Goal: Navigation & Orientation: Find specific page/section

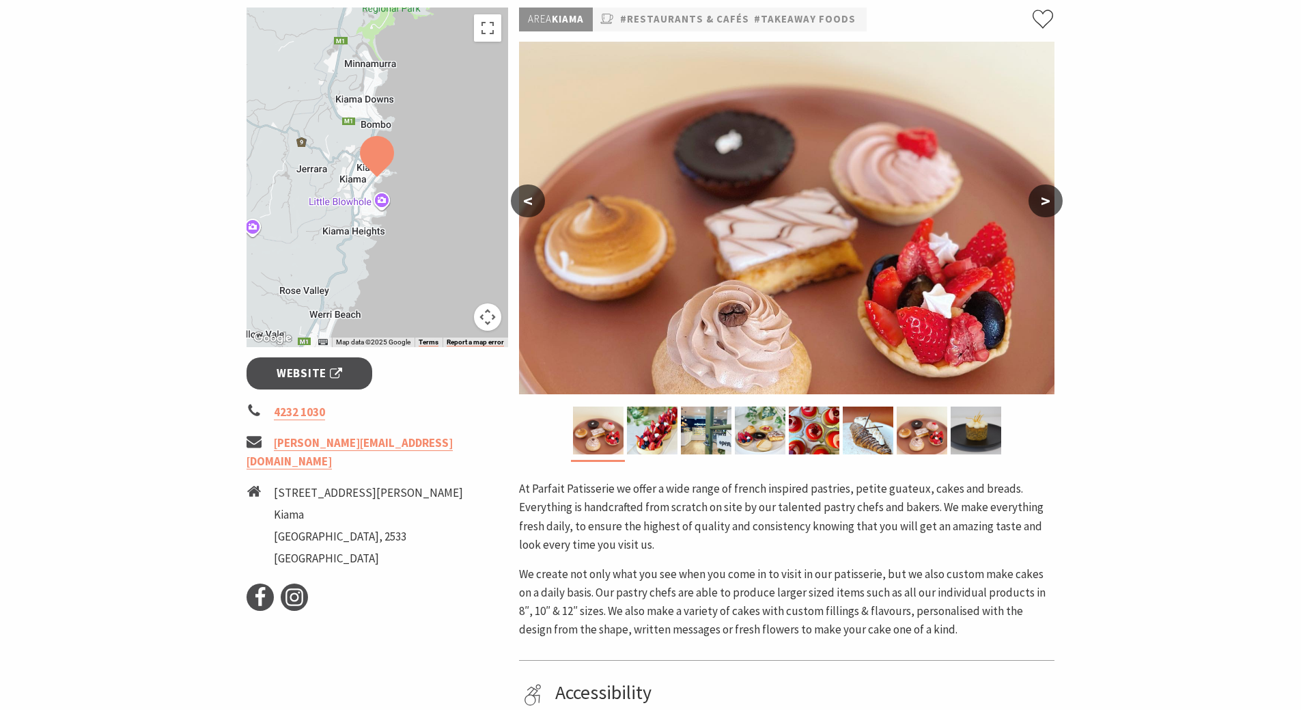
scroll to position [205, 0]
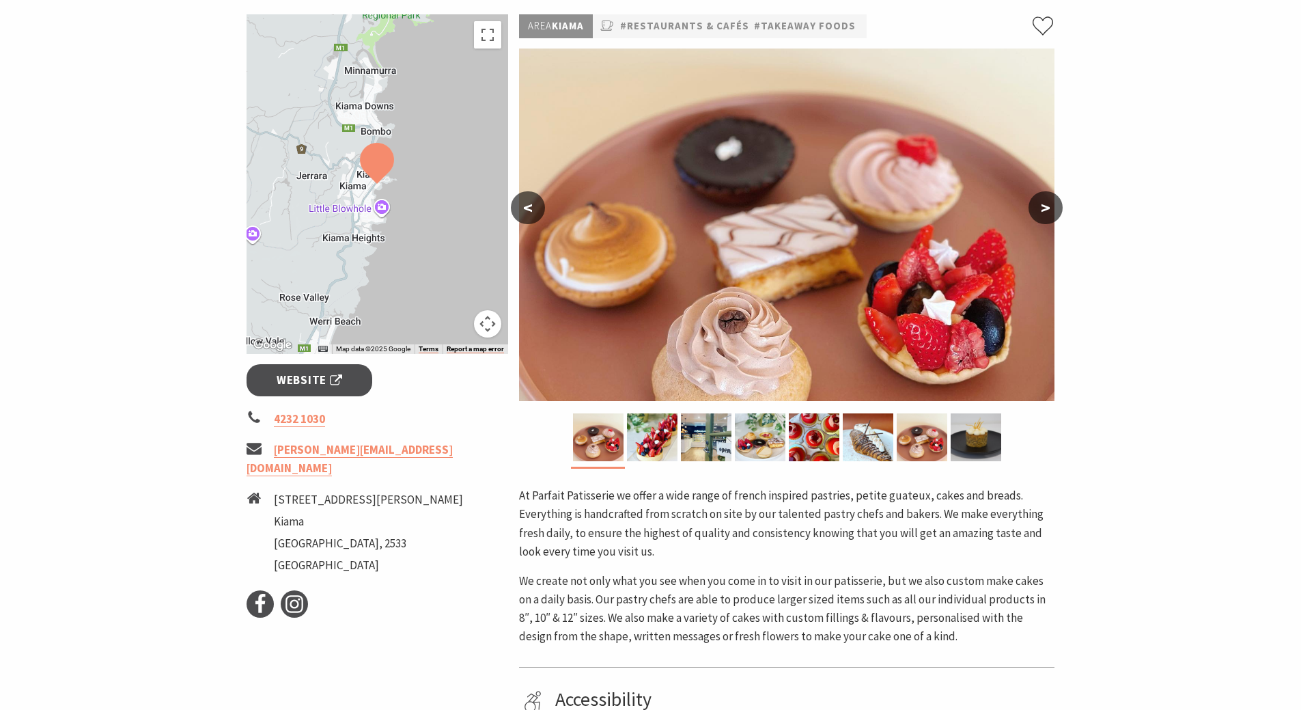
click at [1039, 206] on button ">" at bounding box center [1045, 207] width 34 height 33
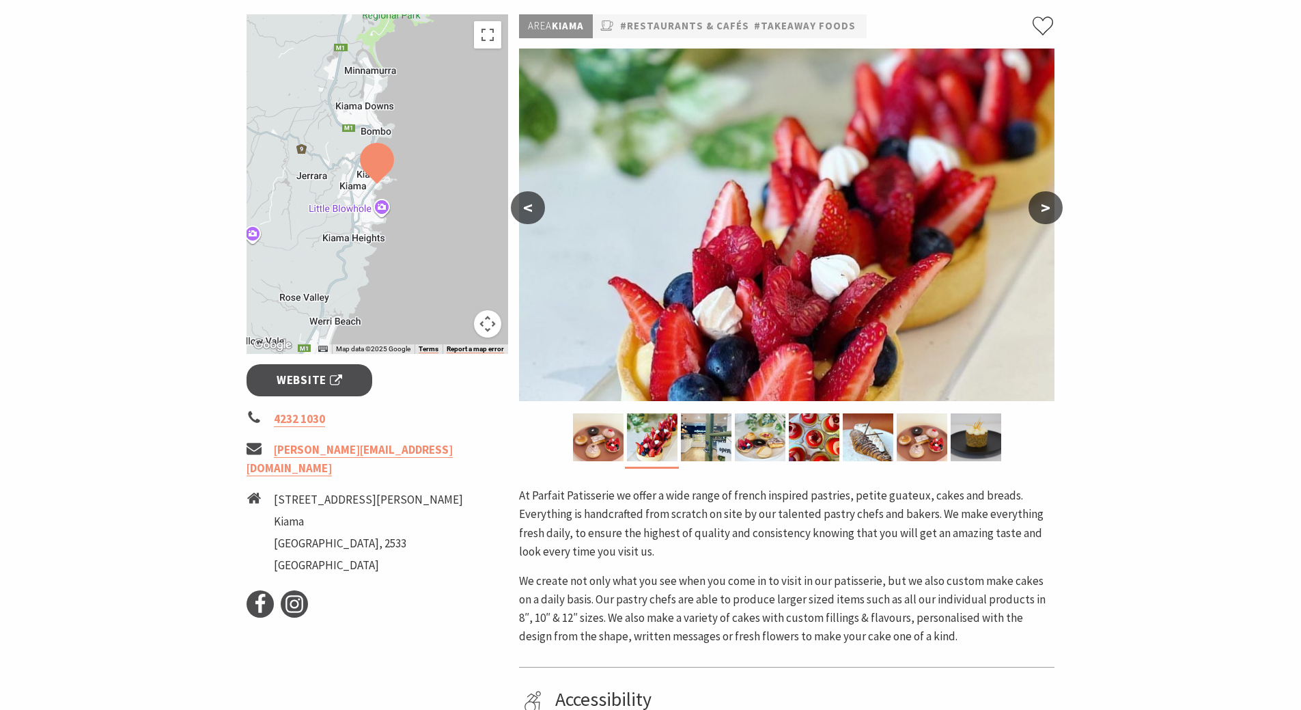
click at [1039, 206] on button ">" at bounding box center [1045, 207] width 34 height 33
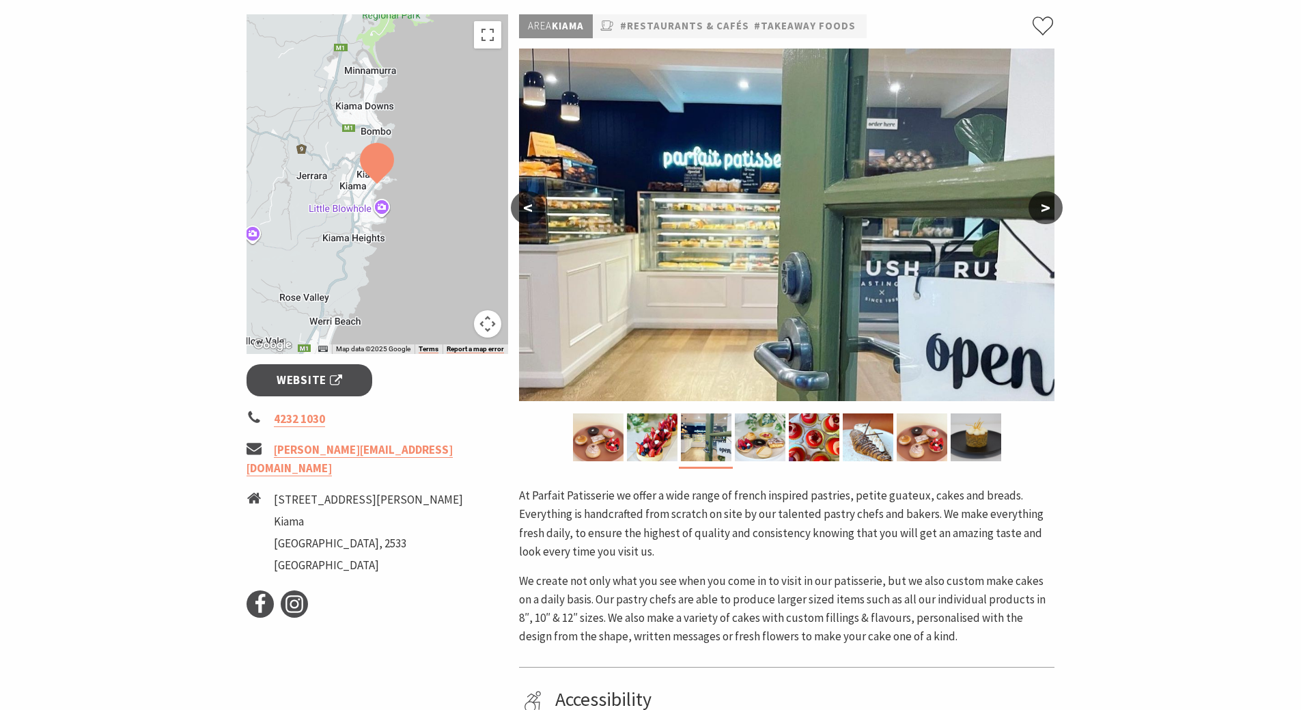
click at [1043, 204] on button ">" at bounding box center [1045, 207] width 34 height 33
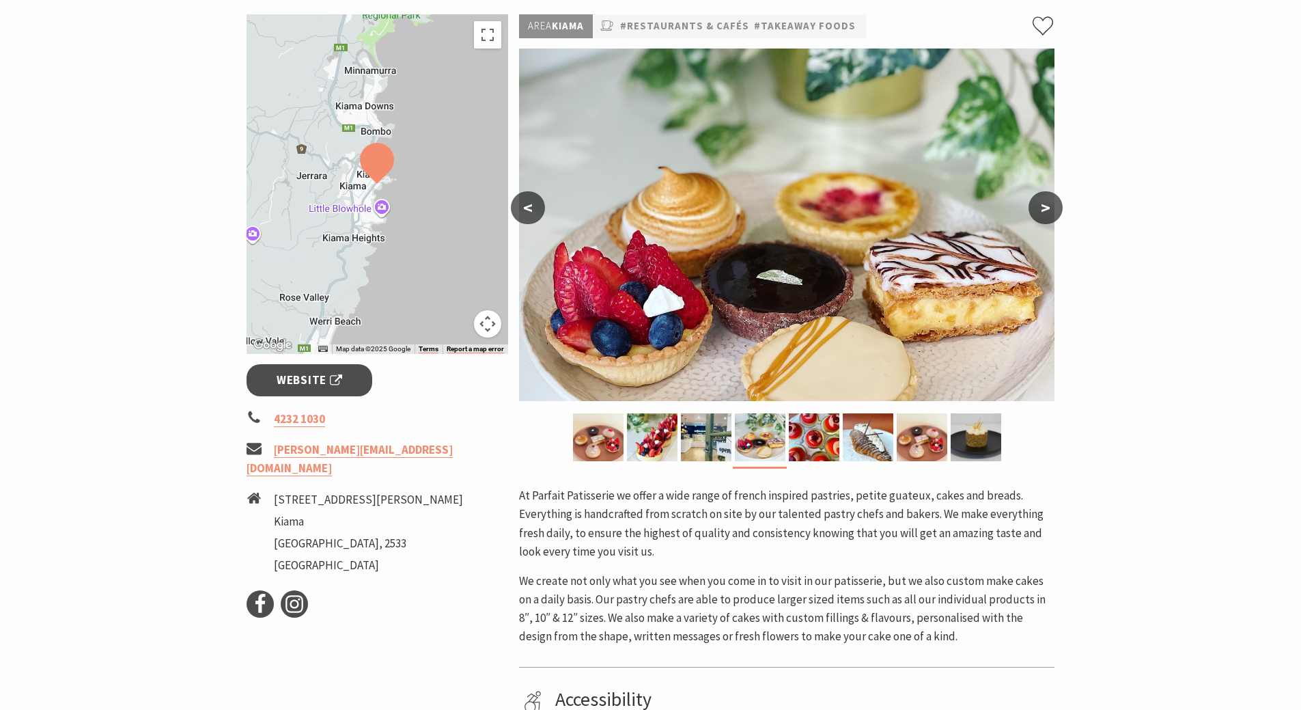
click at [1043, 204] on button ">" at bounding box center [1045, 207] width 34 height 33
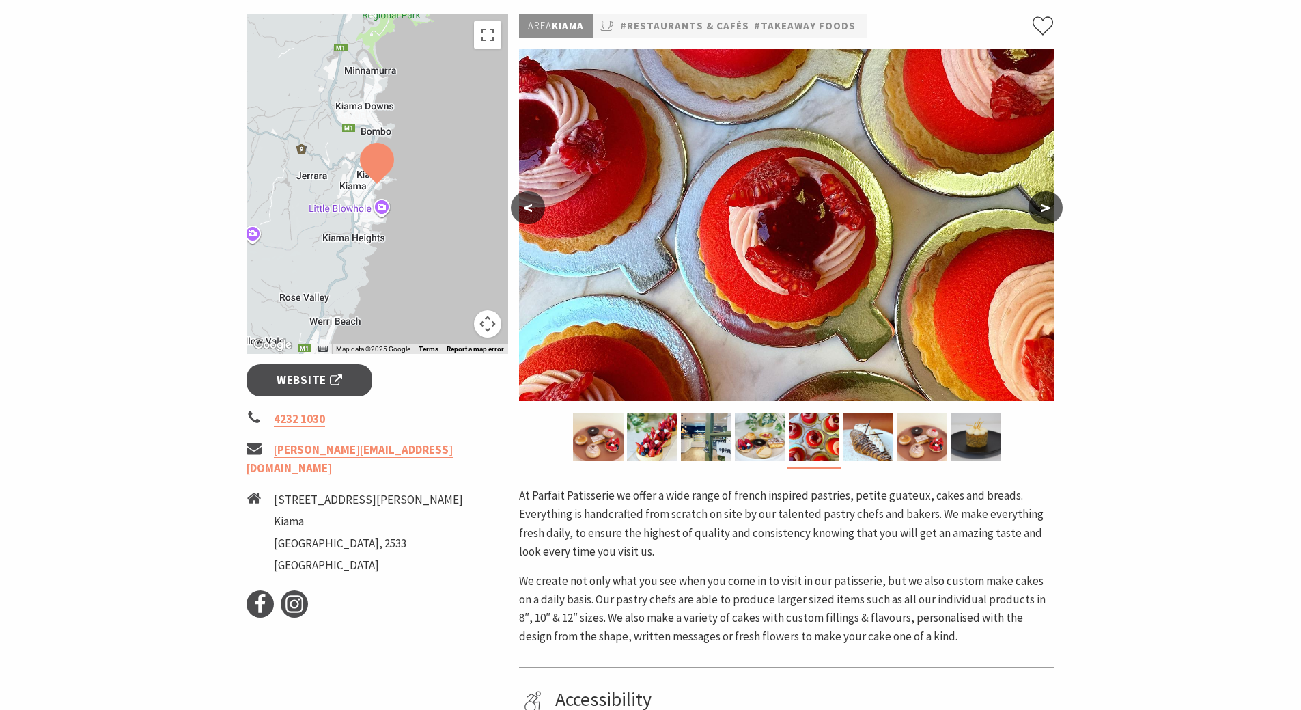
click at [1043, 204] on button ">" at bounding box center [1045, 207] width 34 height 33
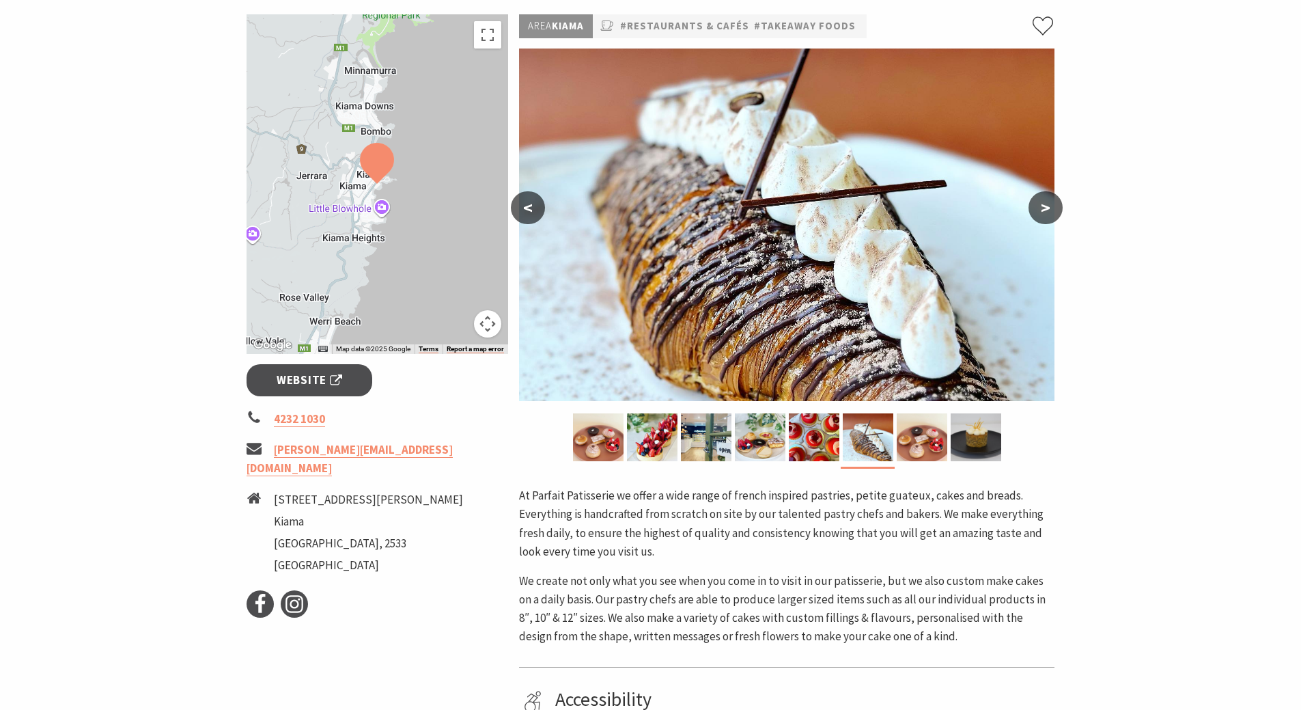
click at [1041, 211] on button ">" at bounding box center [1045, 207] width 34 height 33
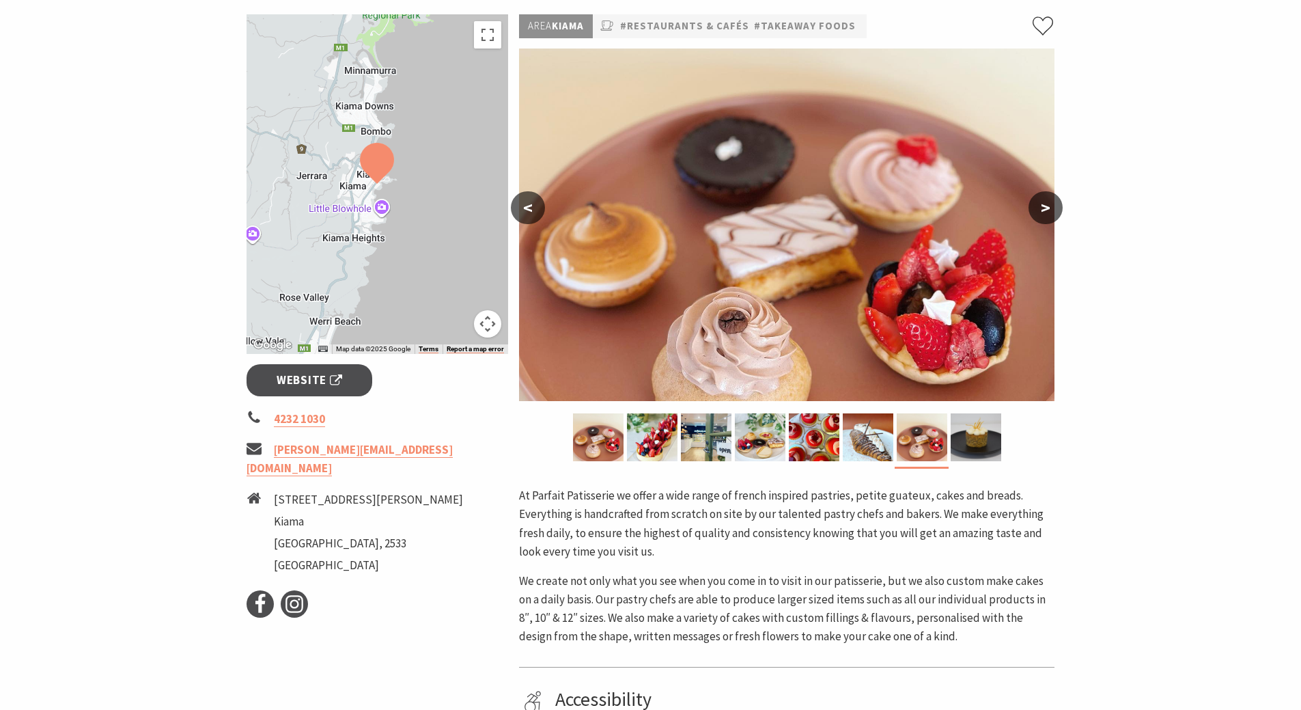
click at [1041, 211] on button ">" at bounding box center [1045, 207] width 34 height 33
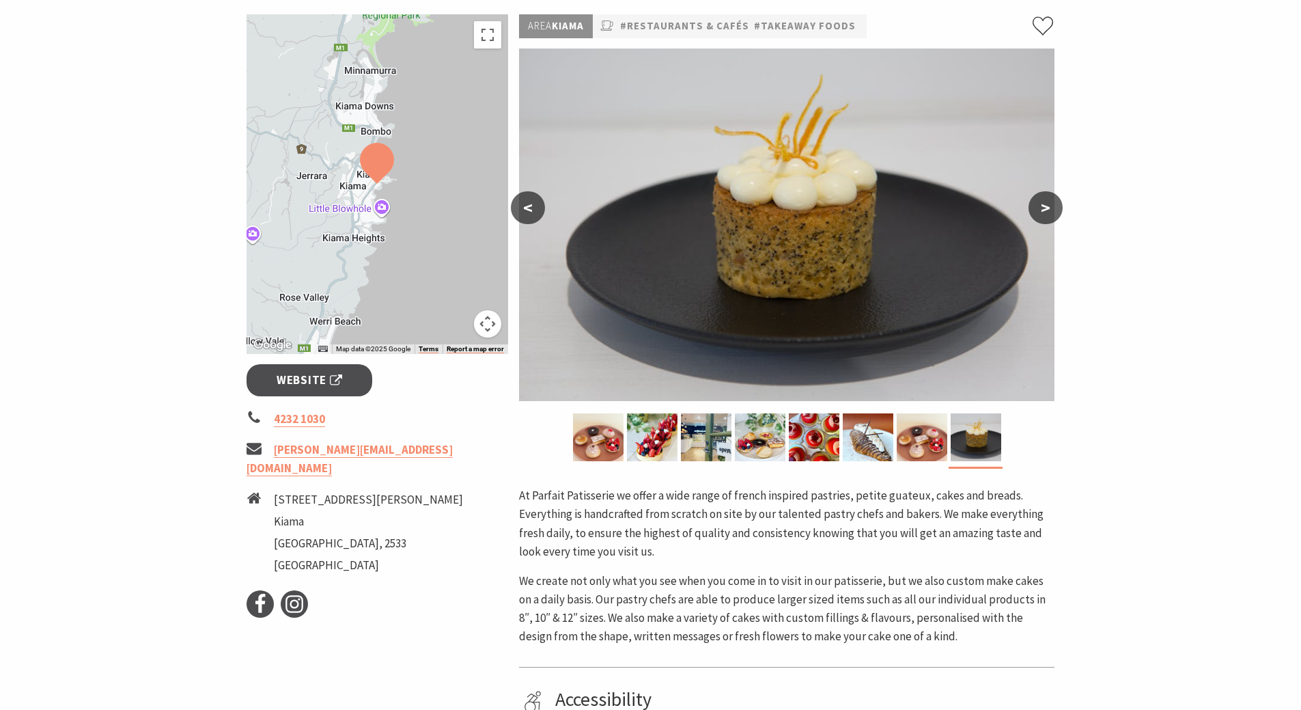
click at [1041, 211] on button ">" at bounding box center [1045, 207] width 34 height 33
click at [285, 381] on span "Website" at bounding box center [310, 380] width 66 height 18
